Goal: Transaction & Acquisition: Purchase product/service

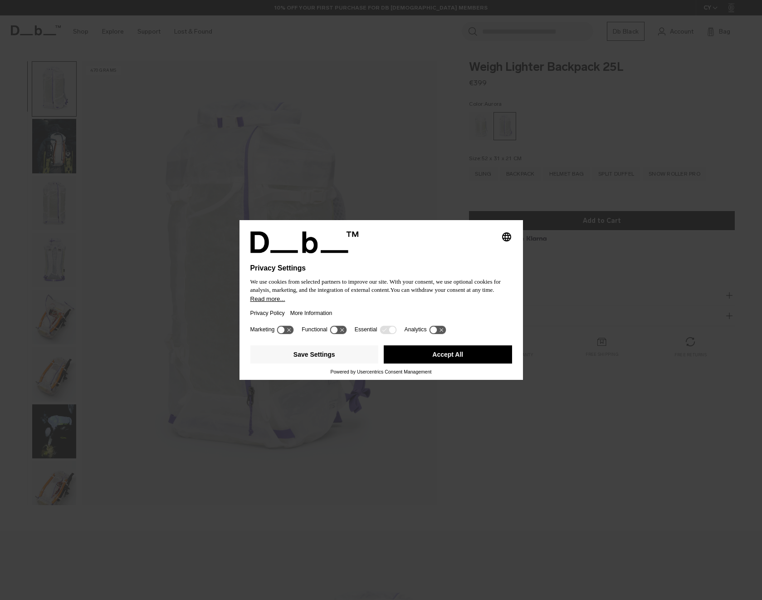
click at [453, 358] on button "Accept All" at bounding box center [448, 354] width 128 height 18
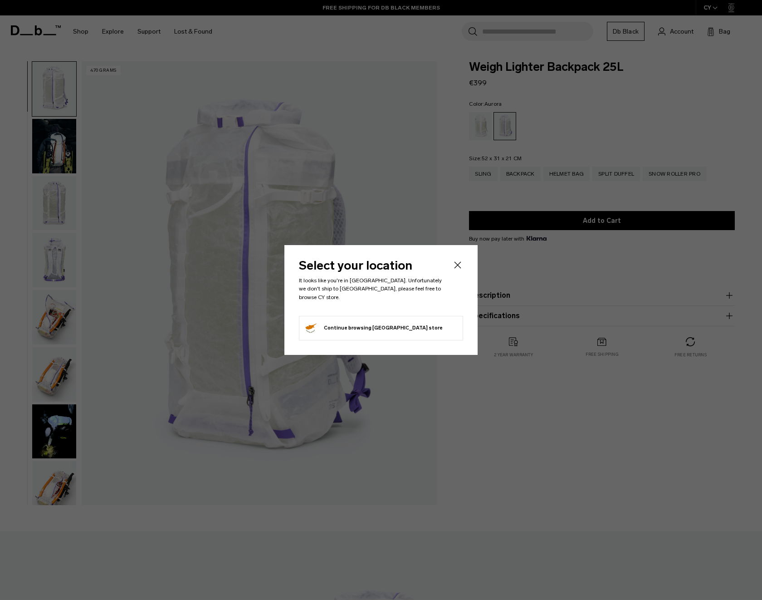
click at [374, 323] on button "Continue browsing [GEOGRAPHIC_DATA] store Continue shopping in [GEOGRAPHIC_DATA]" at bounding box center [373, 328] width 139 height 15
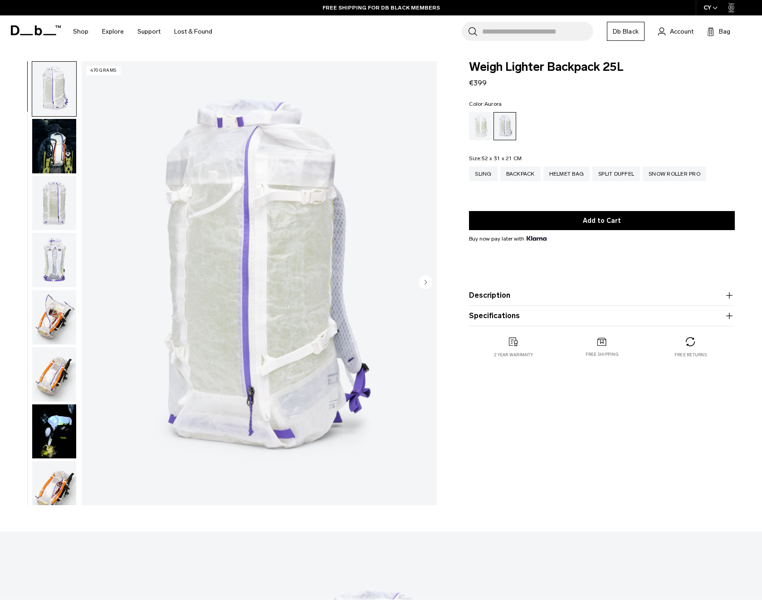
click at [74, 151] on img "button" at bounding box center [54, 146] width 44 height 54
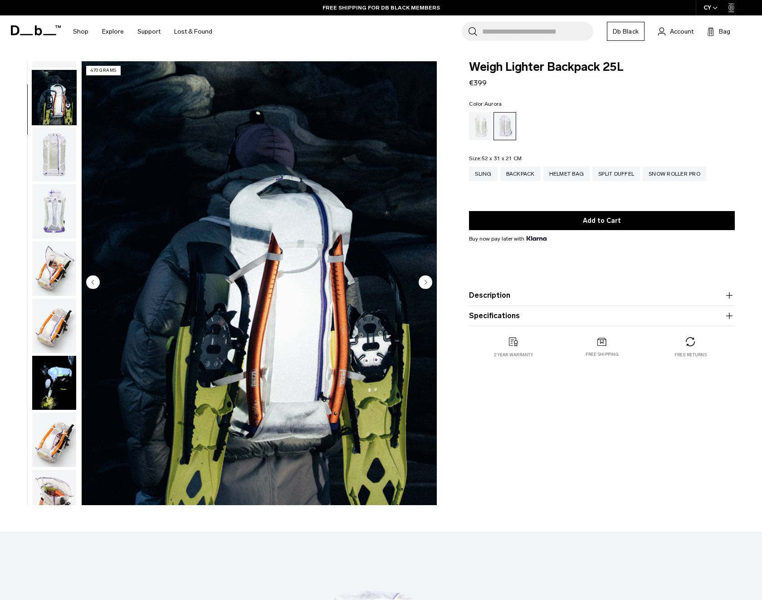
scroll to position [57, 0]
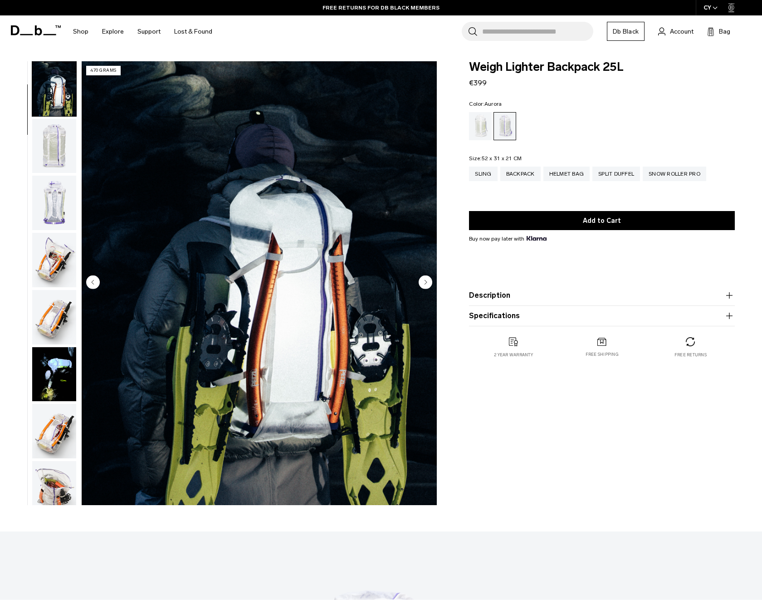
click at [59, 148] on img "button" at bounding box center [54, 146] width 44 height 54
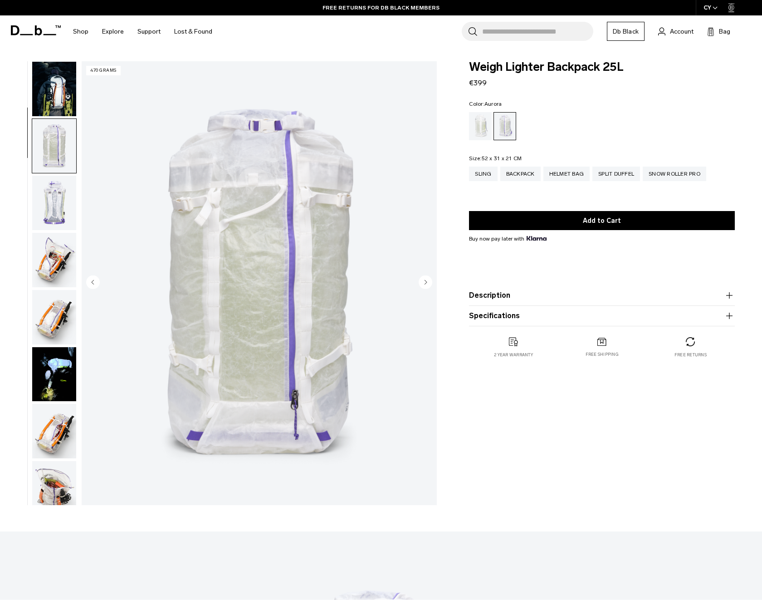
scroll to position [114, 0]
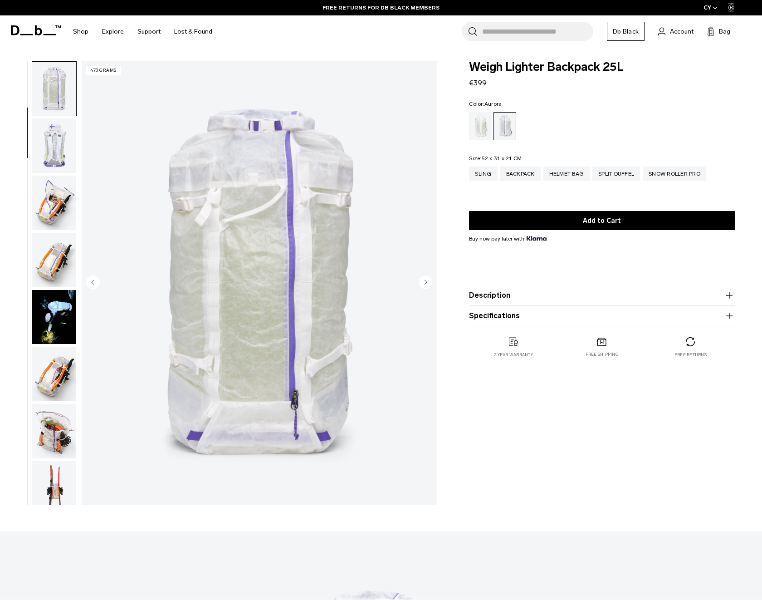
click at [49, 200] on img "button" at bounding box center [54, 203] width 44 height 54
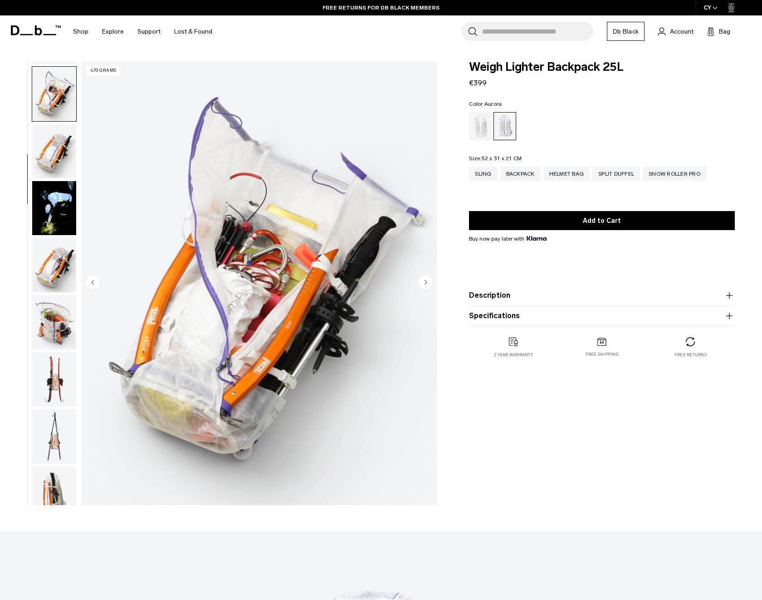
scroll to position [228, 0]
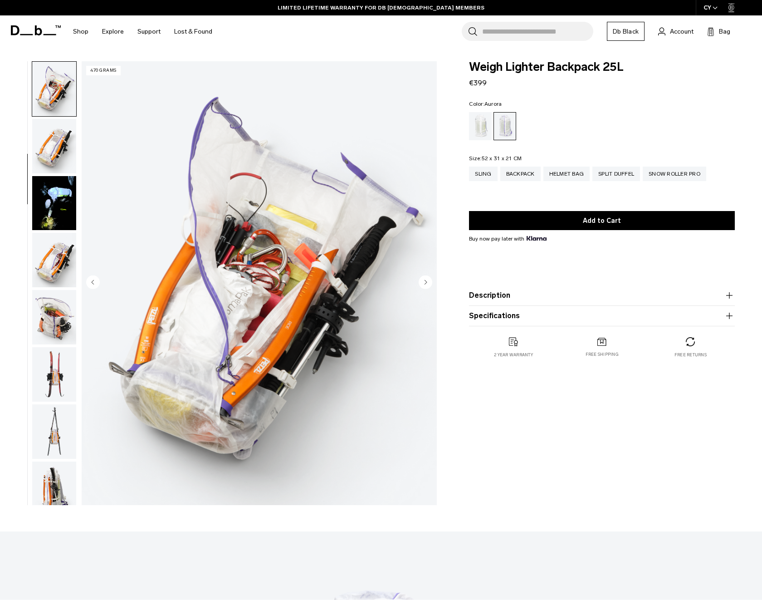
click at [56, 248] on img "button" at bounding box center [54, 260] width 44 height 54
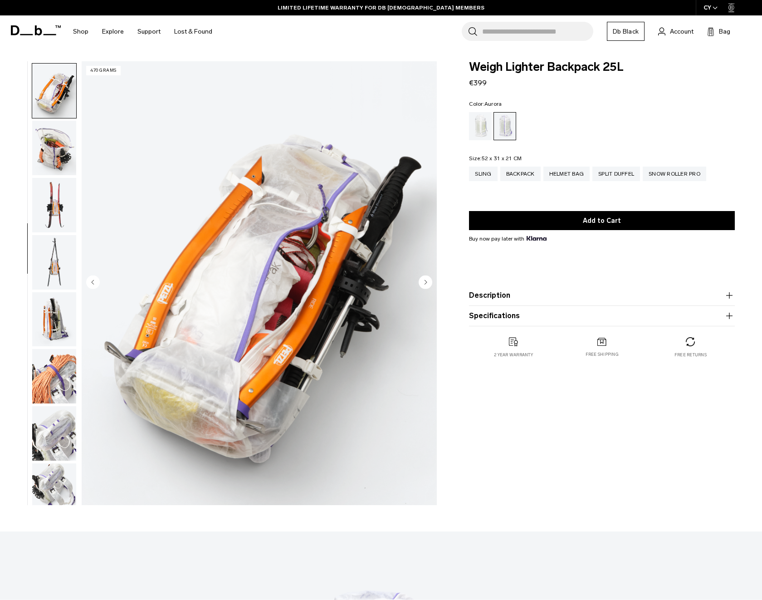
scroll to position [399, 0]
click at [59, 211] on img "button" at bounding box center [54, 203] width 44 height 54
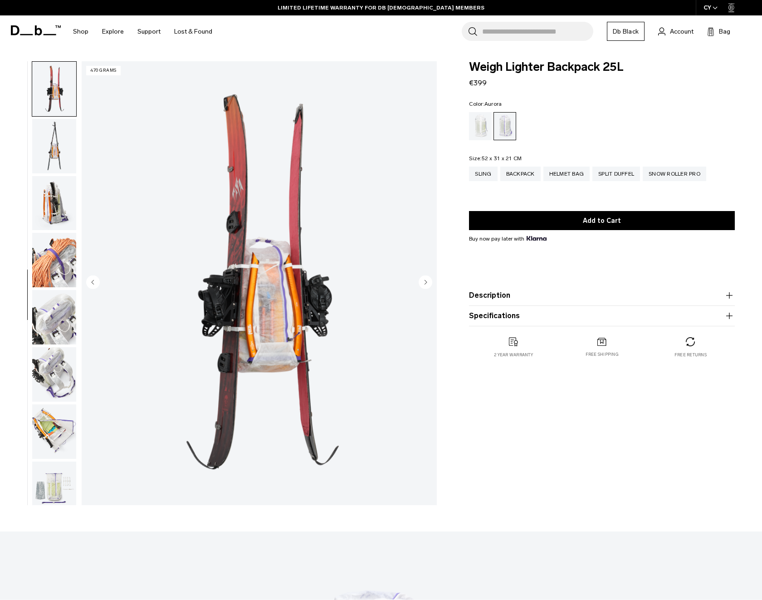
click at [61, 202] on img "button" at bounding box center [54, 203] width 44 height 54
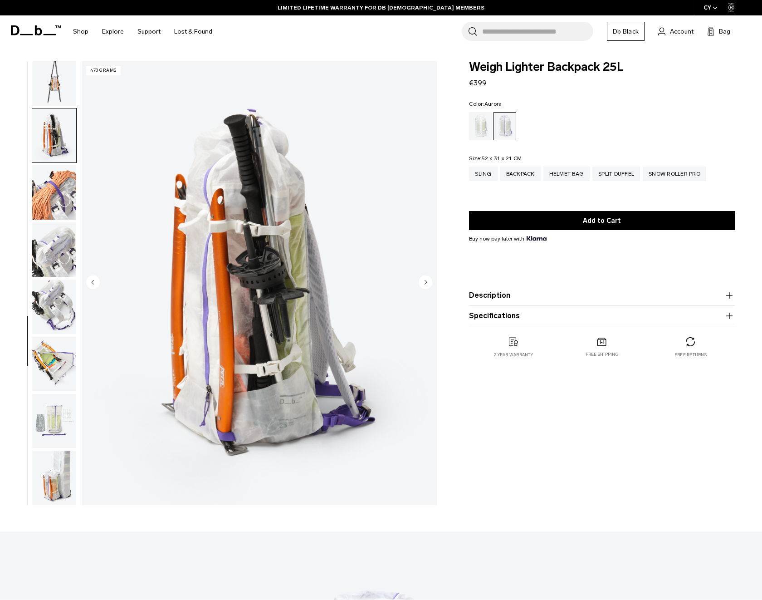
scroll to position [581, 0]
click at [55, 196] on img "button" at bounding box center [54, 192] width 44 height 54
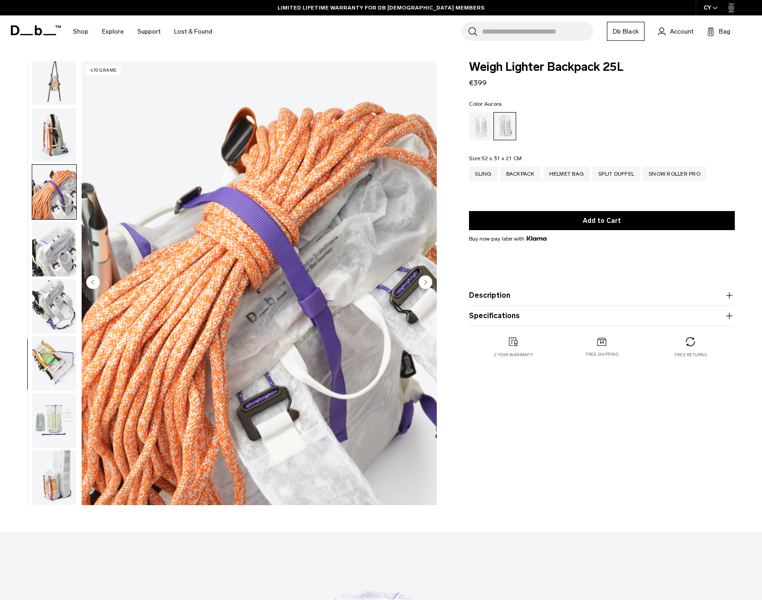
click at [56, 249] on img "button" at bounding box center [54, 249] width 44 height 54
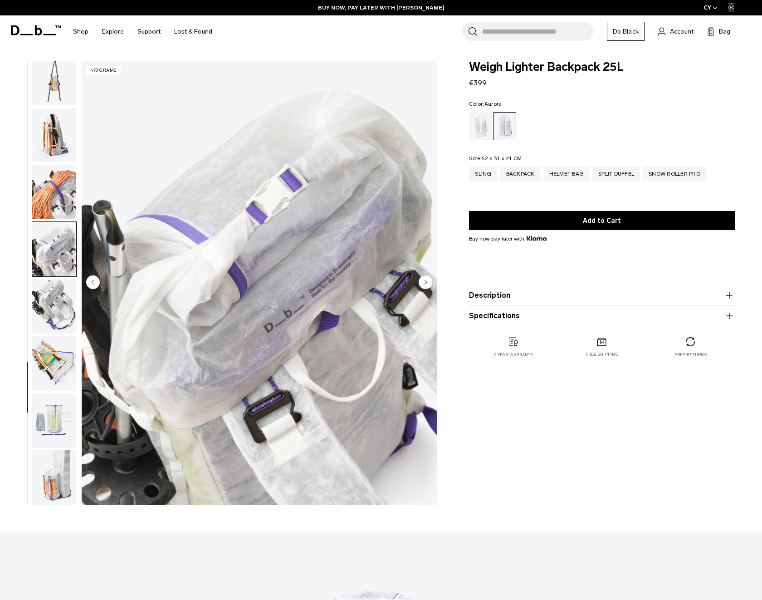
click at [52, 299] on img "button" at bounding box center [54, 306] width 44 height 54
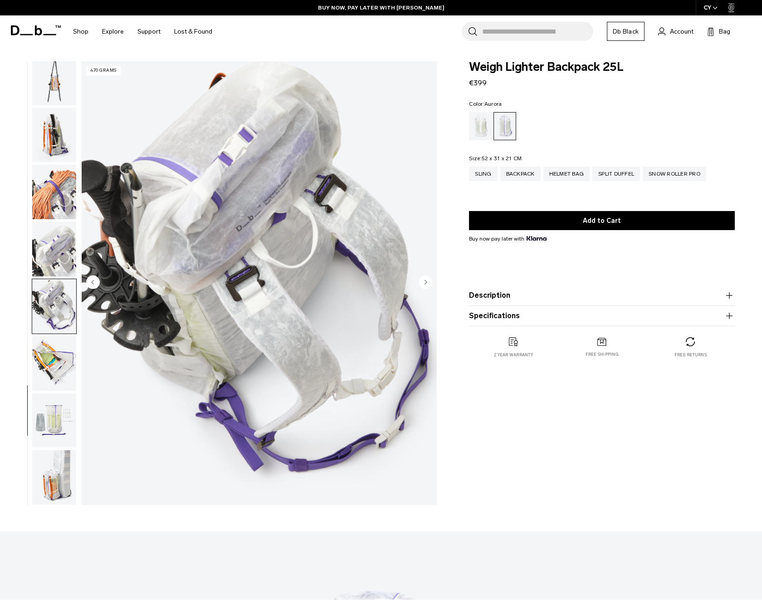
click at [51, 351] on img "button" at bounding box center [54, 363] width 44 height 54
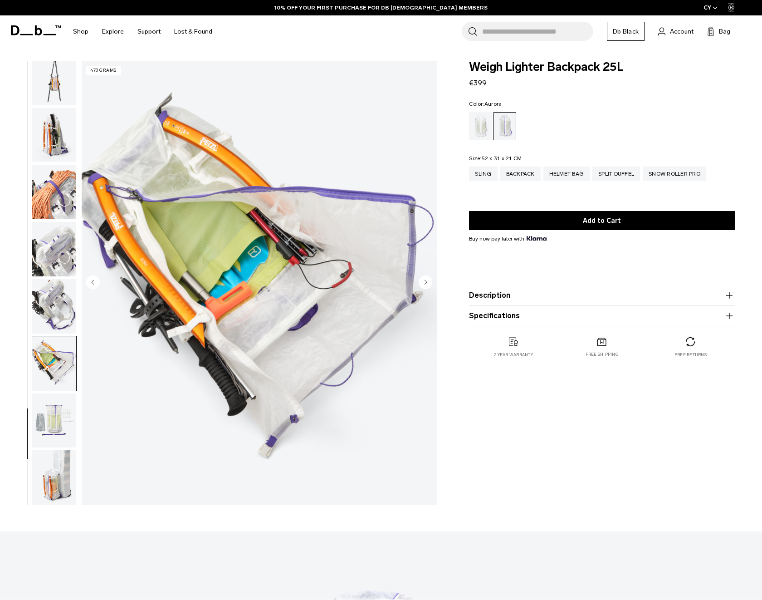
click at [51, 424] on img "button" at bounding box center [54, 420] width 44 height 54
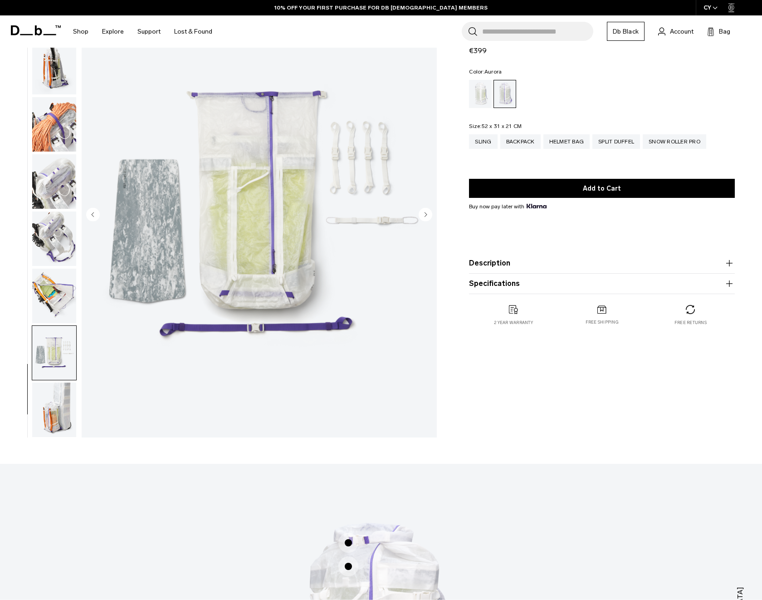
scroll to position [103, 0]
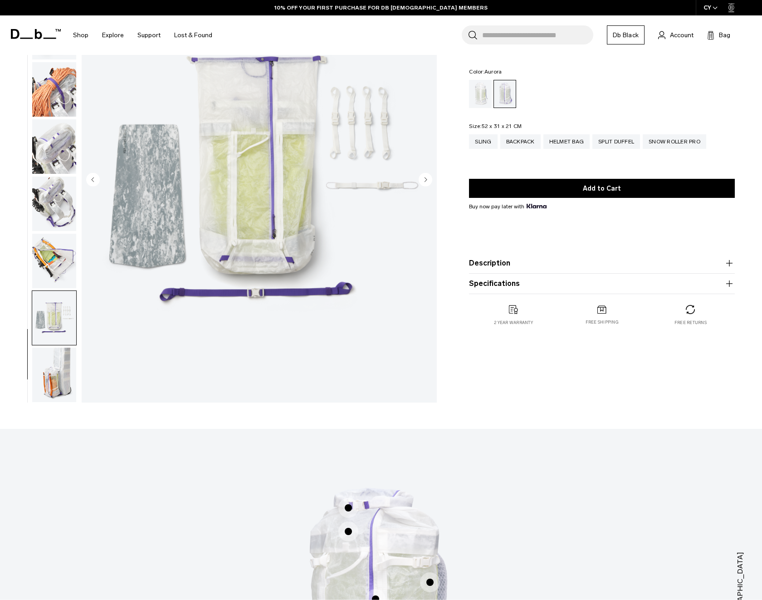
click at [53, 369] on img "button" at bounding box center [54, 374] width 44 height 54
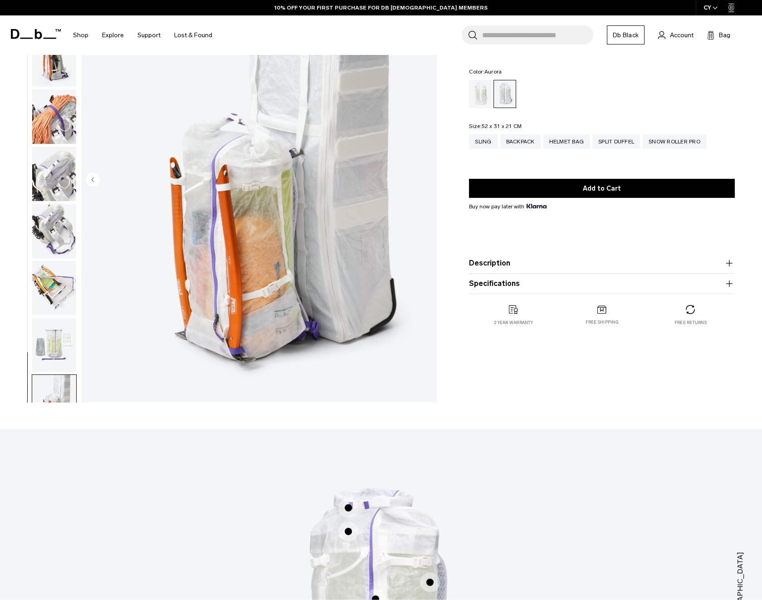
scroll to position [581, 0]
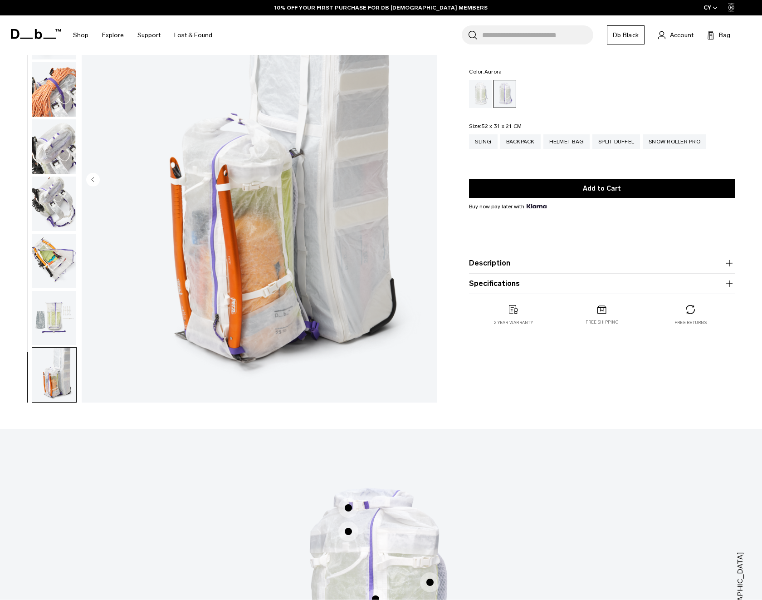
click at [45, 308] on img "button" at bounding box center [54, 318] width 44 height 54
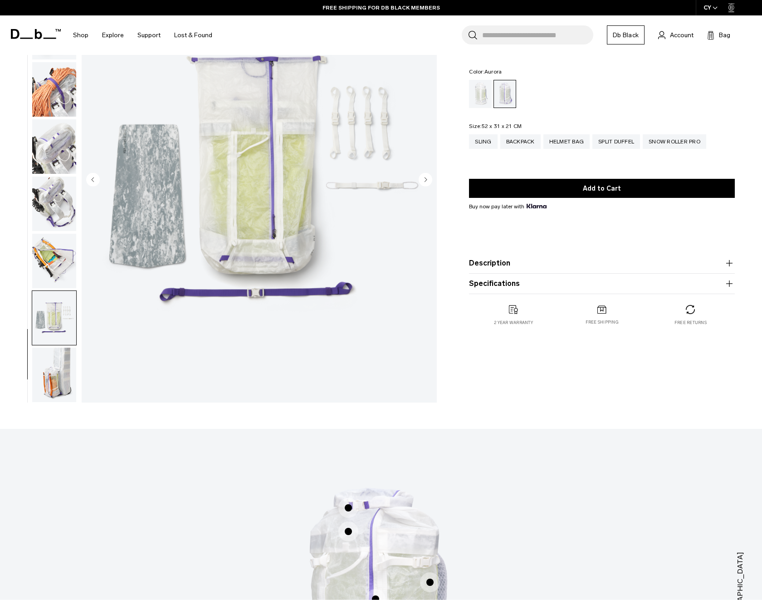
click at [54, 261] on img "button" at bounding box center [54, 261] width 44 height 54
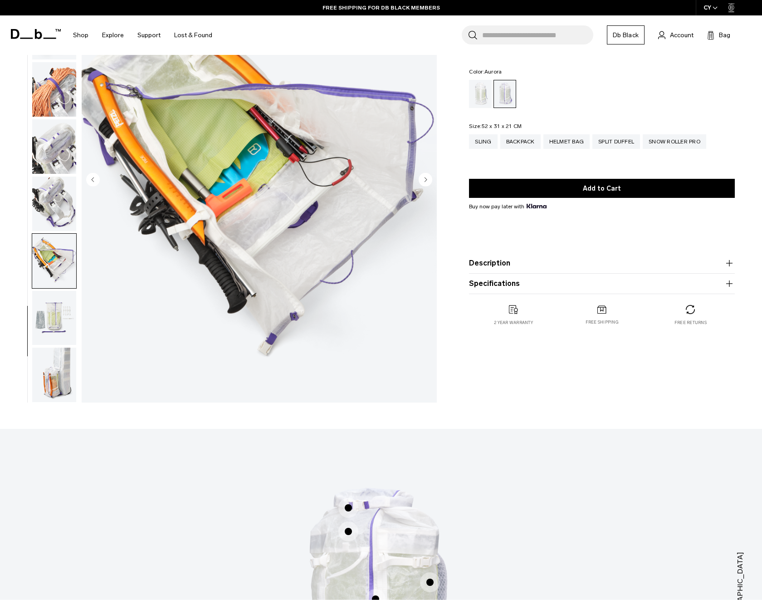
click at [56, 212] on img "button" at bounding box center [54, 203] width 44 height 54
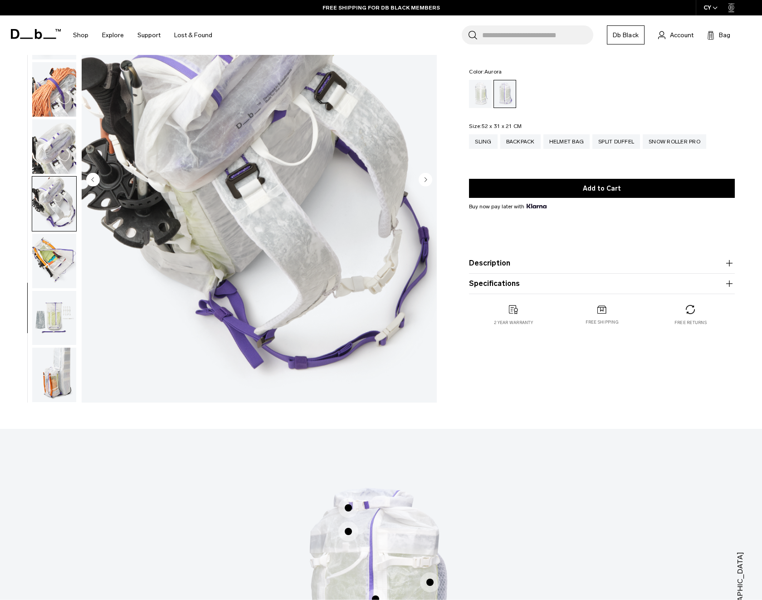
click at [62, 145] on img "button" at bounding box center [54, 146] width 44 height 54
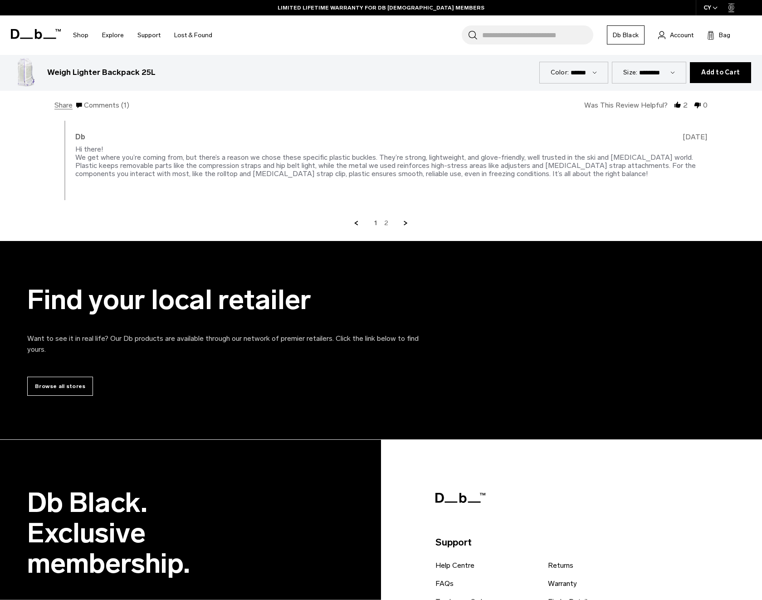
scroll to position [2506, 0]
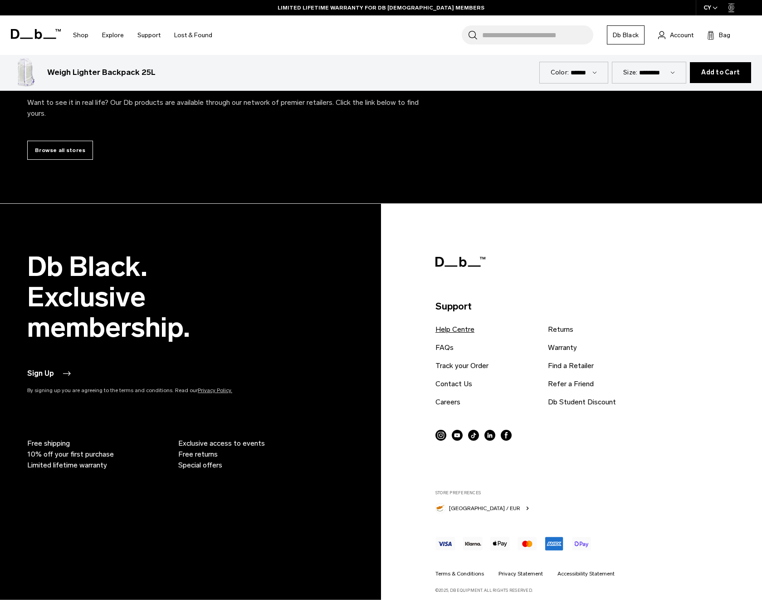
click at [452, 324] on link "Help Centre" at bounding box center [454, 329] width 39 height 11
